Goal: Navigation & Orientation: Find specific page/section

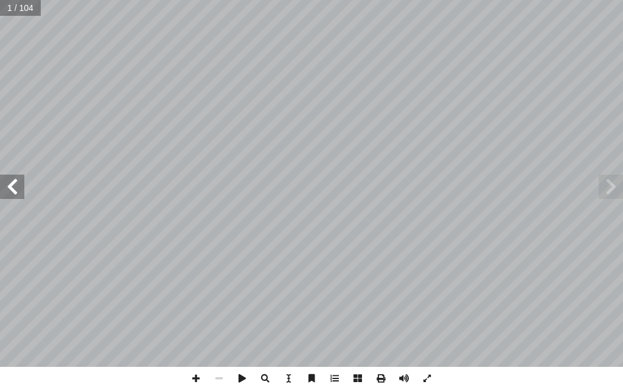
click at [15, 190] on span at bounding box center [12, 187] width 24 height 24
click at [18, 189] on span at bounding box center [12, 187] width 24 height 24
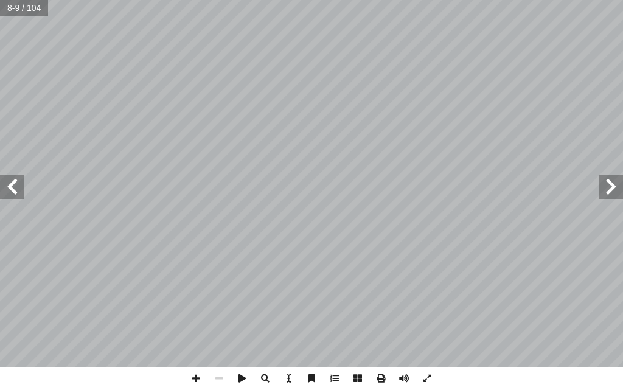
click at [18, 189] on span at bounding box center [12, 187] width 24 height 24
click at [17, 189] on span at bounding box center [12, 187] width 24 height 24
click at [194, 371] on span at bounding box center [195, 378] width 23 height 23
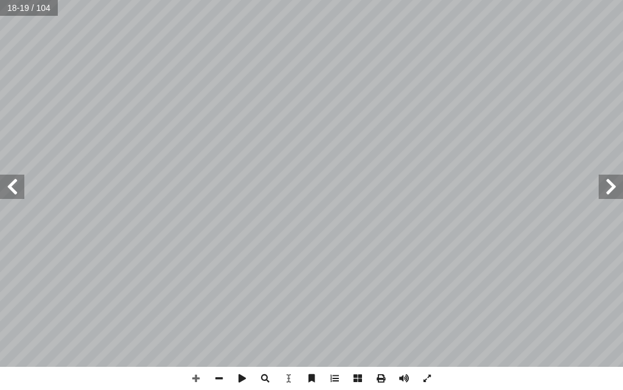
click at [622, 0] on html "الصفحة الرئيسية الصف الأول الصف الثاني الصف الثالث الصف الرابع الصف الخامس الصف…" at bounding box center [311, 41] width 623 height 82
click at [13, 186] on span at bounding box center [12, 187] width 24 height 24
click at [219, 374] on span at bounding box center [218, 378] width 23 height 23
click at [149, 82] on html "الصفحة الرئيسية الصف الأول الصف الثاني الصف الثالث الصف الرابع الصف الخامس الصف…" at bounding box center [311, 41] width 623 height 82
click at [10, 187] on span at bounding box center [12, 187] width 24 height 24
